Goal: Information Seeking & Learning: Learn about a topic

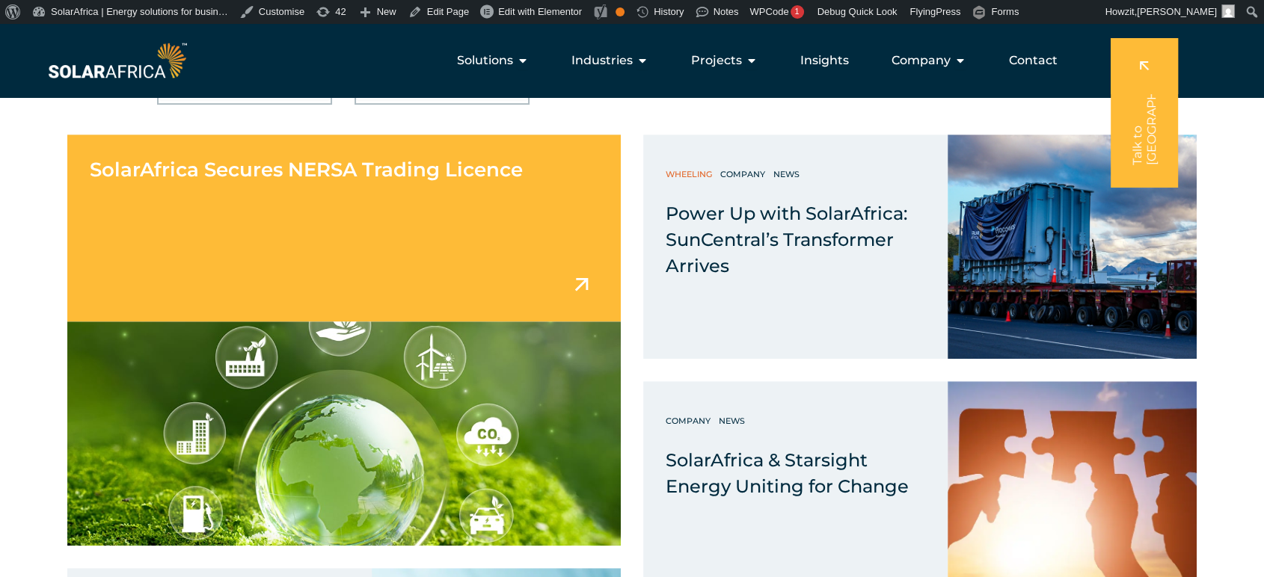
scroll to position [625, 0]
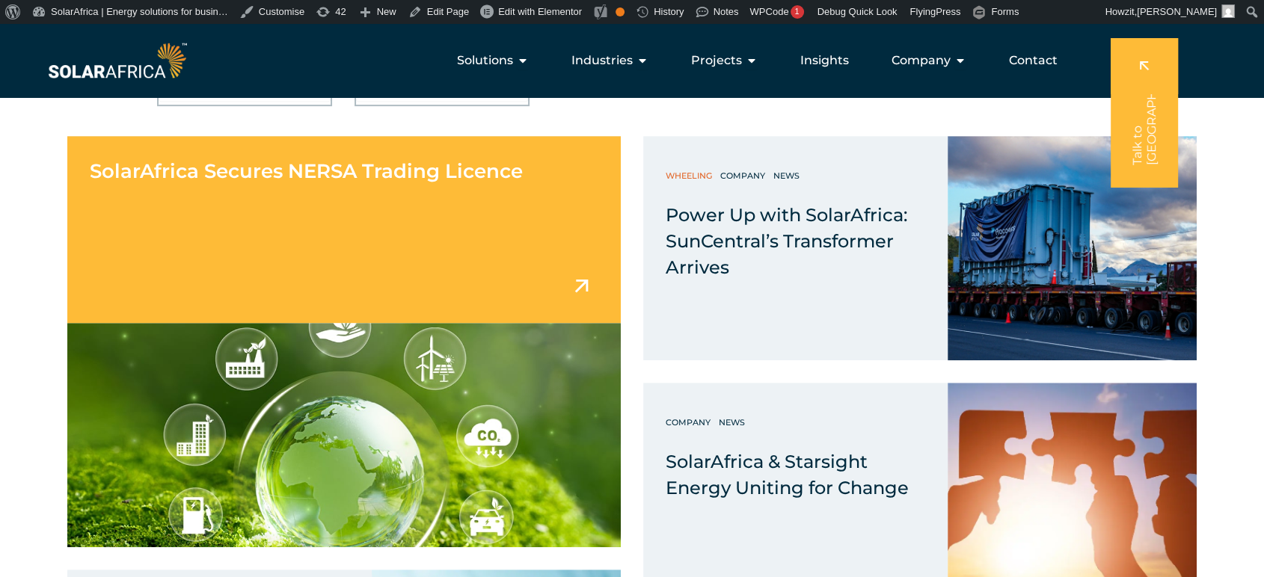
click at [415, 197] on div "SolarAfrica Secures NERSA Trading Licence" at bounding box center [343, 229] width 553 height 187
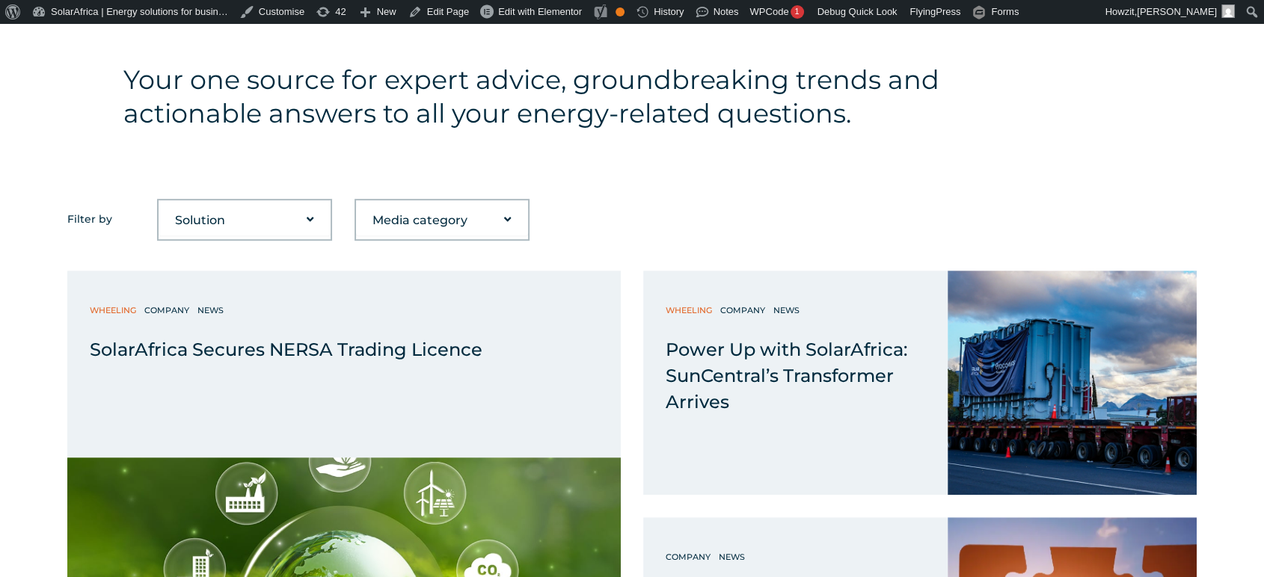
scroll to position [687, 0]
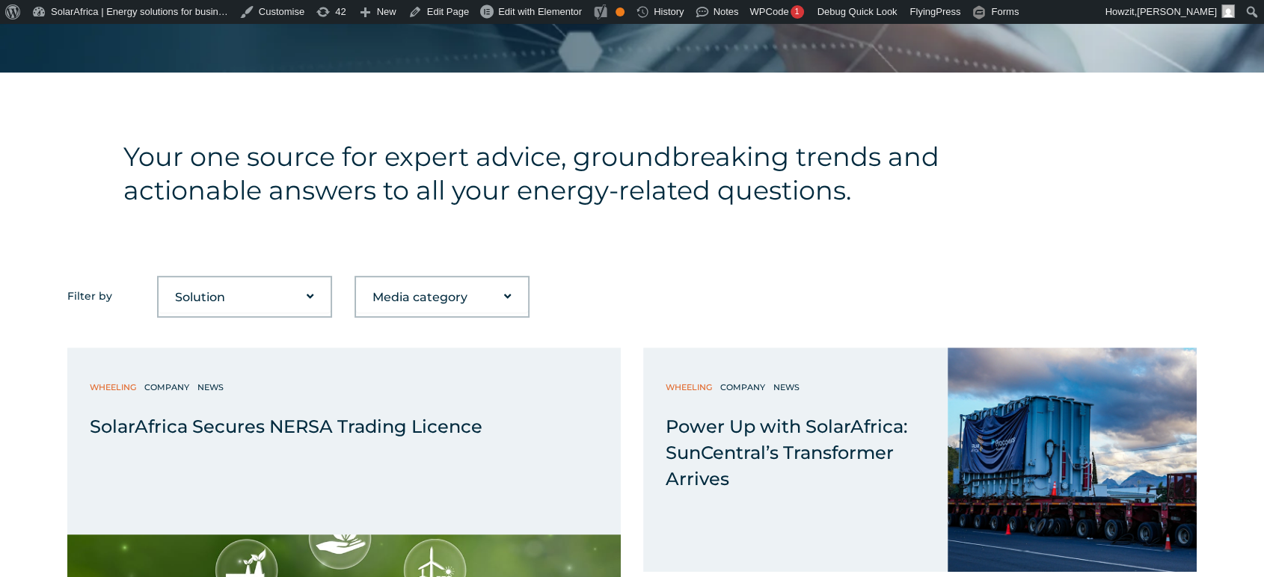
scroll to position [683, 0]
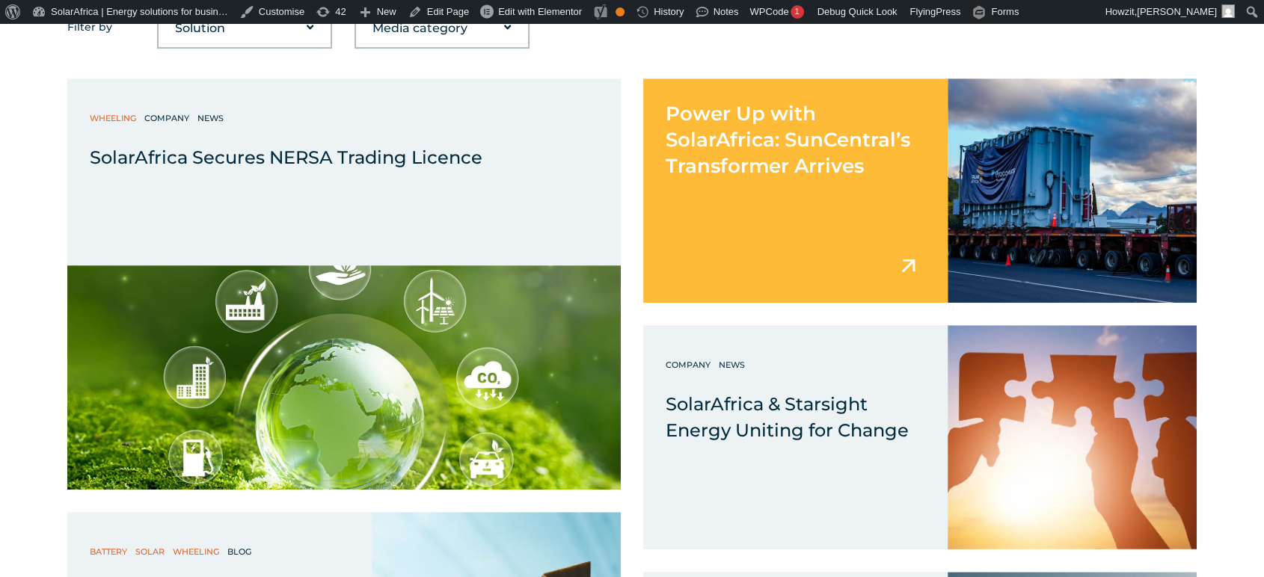
click at [766, 158] on span "Power Up with SolarAfrica: SunCentral’s Transformer Arrives" at bounding box center [787, 140] width 244 height 76
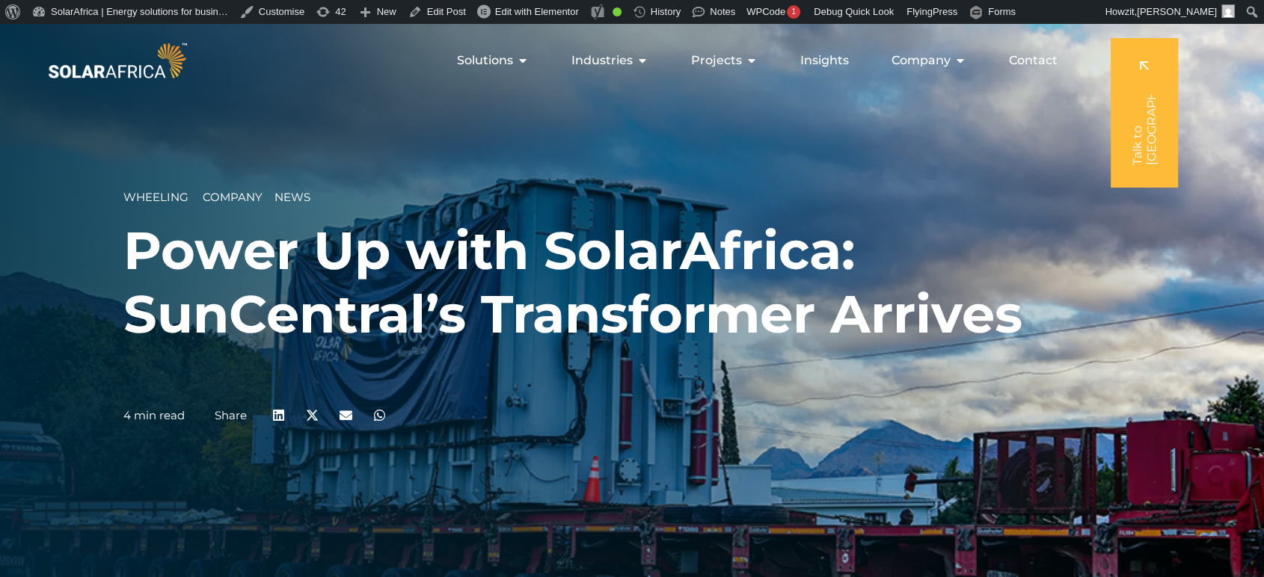
click at [467, 250] on h1 "Power Up with SolarAfrica: SunCentral’s Transformer Arrives" at bounding box center [631, 282] width 1017 height 127
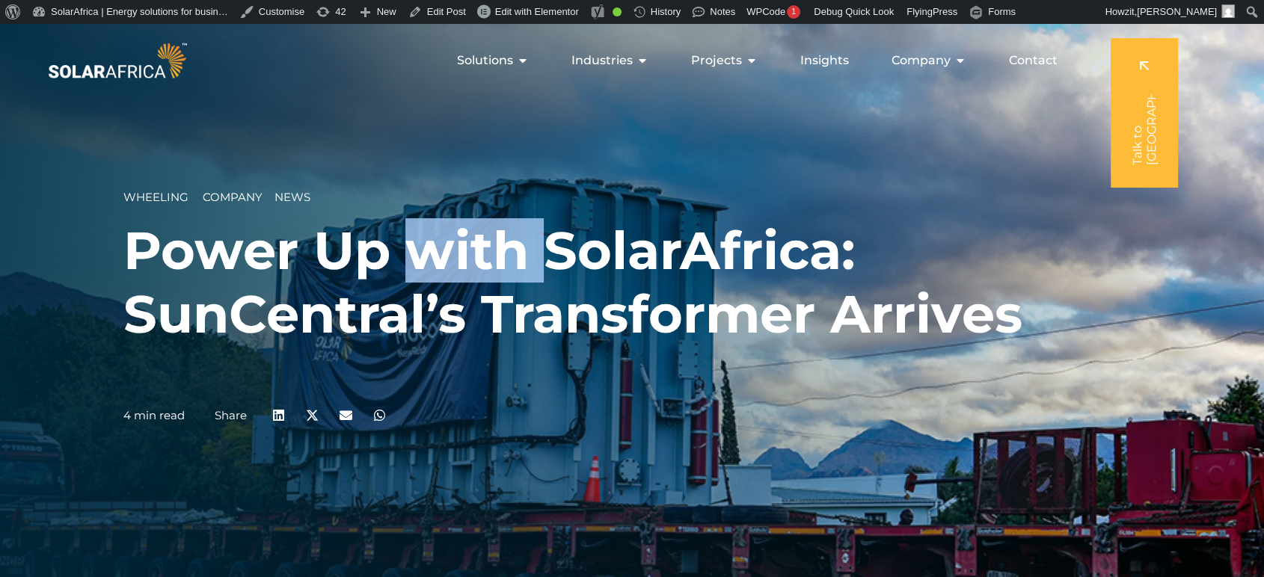
click at [467, 250] on h1 "Power Up with SolarAfrica: SunCentral’s Transformer Arrives" at bounding box center [631, 282] width 1017 height 127
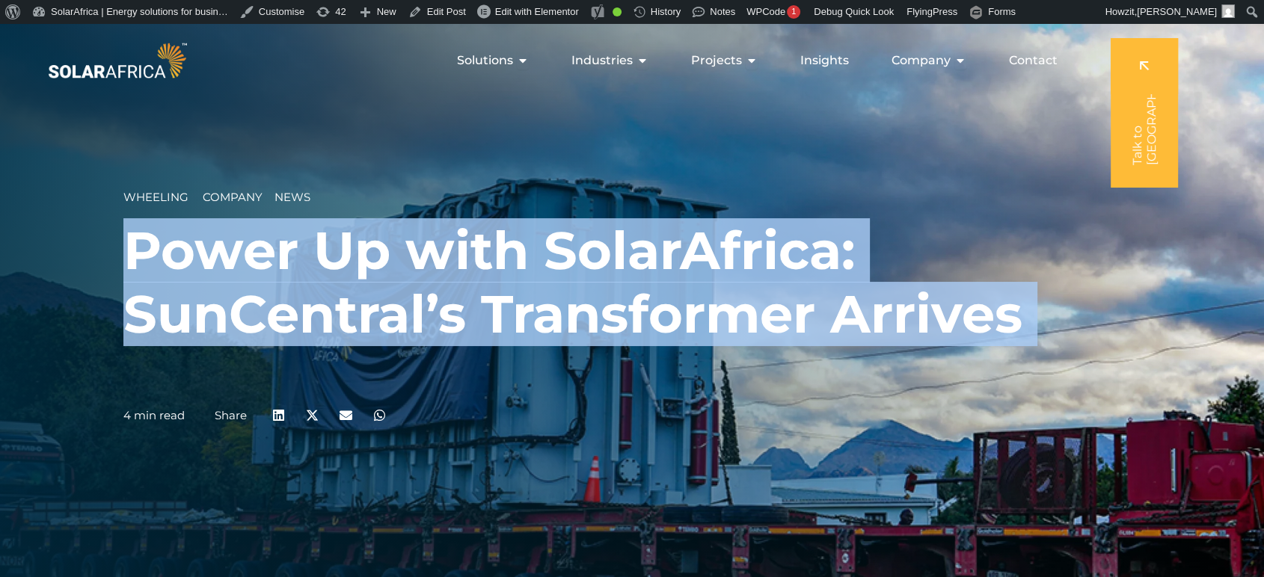
click at [467, 250] on h1 "Power Up with SolarAfrica: SunCentral’s Transformer Arrives" at bounding box center [631, 282] width 1017 height 127
copy div "Power Up with SolarAfrica: SunCentral’s Transformer Arrives"
